Goal: Navigation & Orientation: Find specific page/section

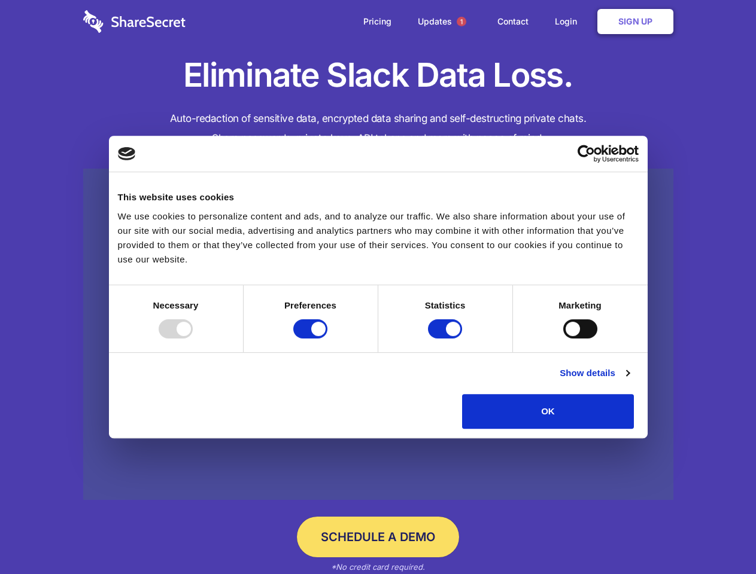
click at [193, 339] on div at bounding box center [176, 329] width 34 height 19
click at [327, 339] on input "Preferences" at bounding box center [310, 329] width 34 height 19
checkbox input "false"
click at [446, 339] on input "Statistics" at bounding box center [445, 329] width 34 height 19
checkbox input "false"
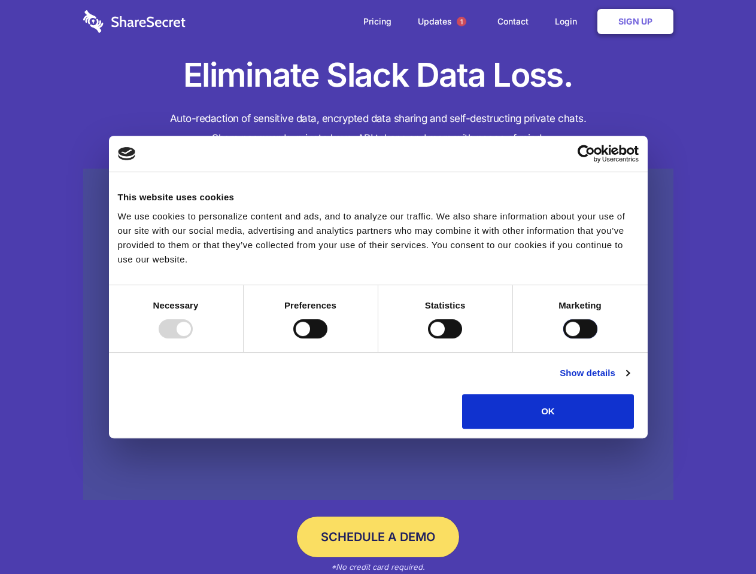
click at [563, 339] on input "Marketing" at bounding box center [580, 329] width 34 height 19
checkbox input "true"
click at [629, 381] on link "Show details" at bounding box center [594, 373] width 69 height 14
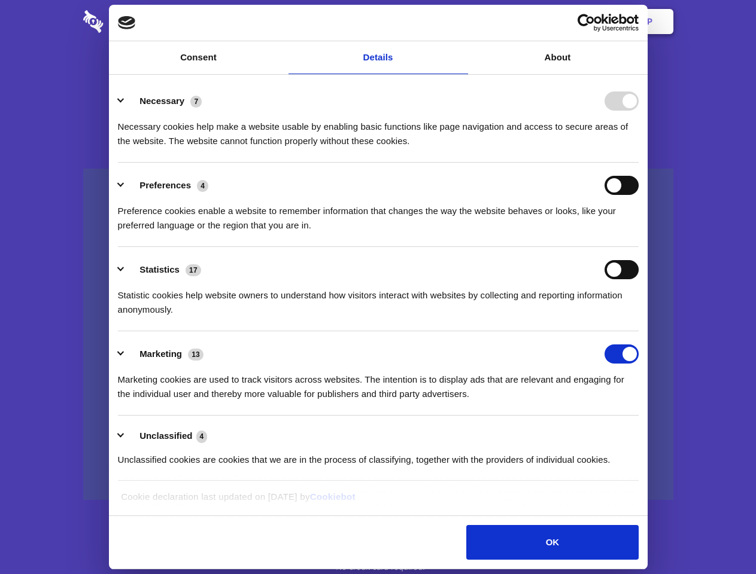
click at [639, 163] on li "Necessary 7 Necessary cookies help make a website usable by enabling basic func…" at bounding box center [378, 120] width 521 height 84
click at [461, 22] on span "1" at bounding box center [462, 22] width 10 height 10
